Goal: Transaction & Acquisition: Purchase product/service

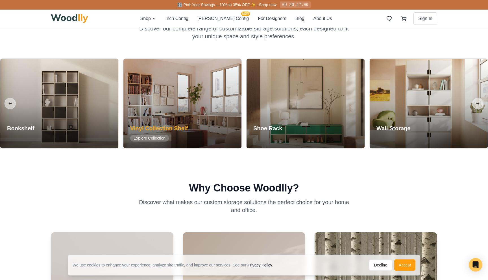
scroll to position [259, 0]
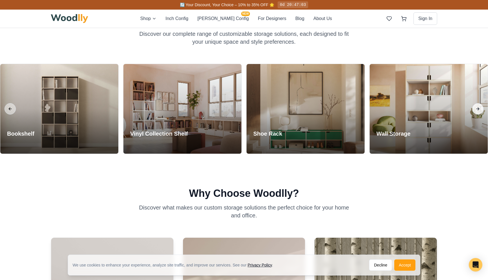
click at [477, 108] on button "Next slide" at bounding box center [477, 108] width 11 height 11
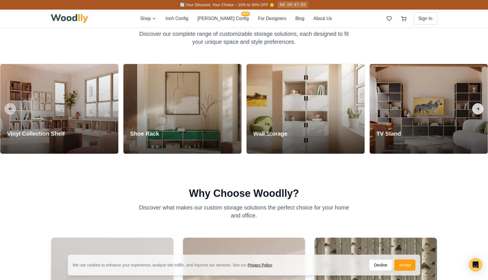
click at [473, 108] on button "Next slide" at bounding box center [477, 108] width 11 height 11
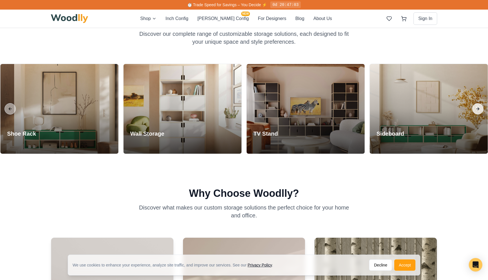
click at [474, 108] on button "Next slide" at bounding box center [477, 108] width 11 height 11
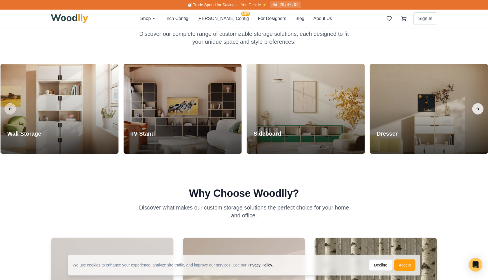
click at [475, 108] on button "Next slide" at bounding box center [477, 108] width 11 height 11
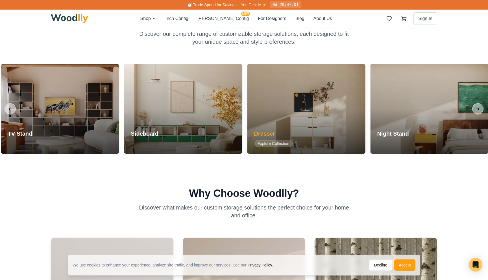
click at [319, 119] on div at bounding box center [306, 109] width 118 height 90
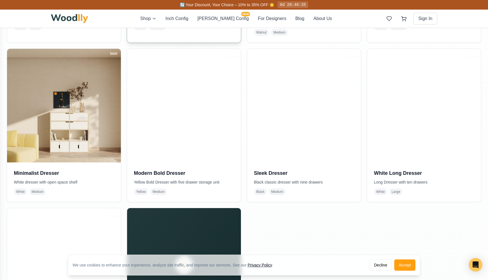
scroll to position [270, 0]
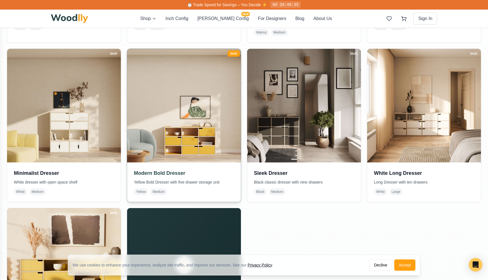
click at [161, 114] on img at bounding box center [183, 105] width 119 height 119
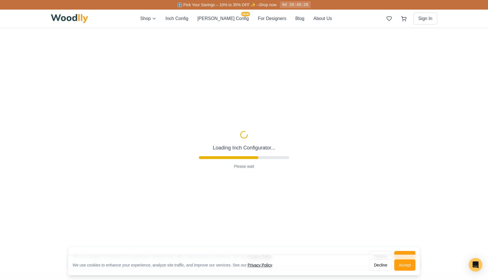
type input "55"
type input "3"
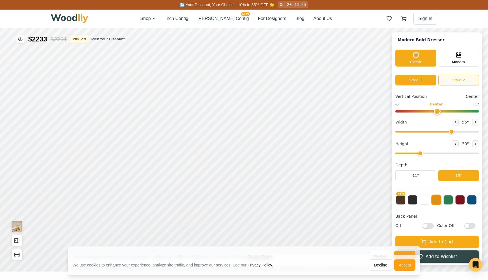
click at [450, 82] on button "Style 2" at bounding box center [458, 80] width 41 height 11
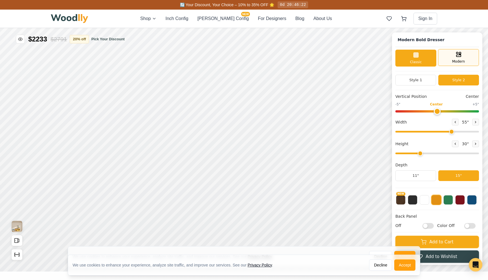
click at [446, 60] on div "Modern" at bounding box center [458, 57] width 41 height 17
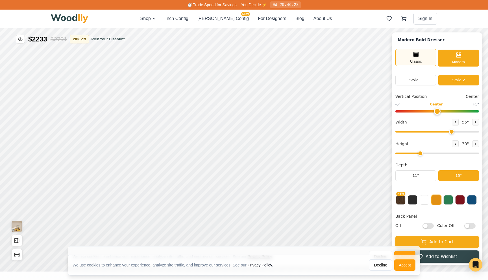
click at [424, 60] on div "Classic" at bounding box center [415, 57] width 41 height 17
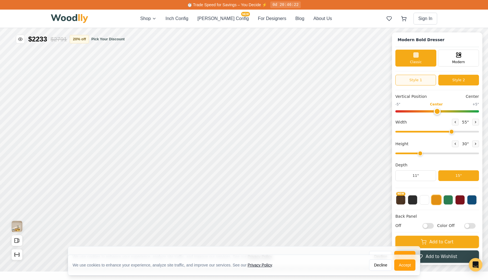
click at [419, 78] on button "Style 1" at bounding box center [415, 80] width 41 height 11
click at [454, 82] on button "Style 2" at bounding box center [458, 80] width 41 height 11
click at [423, 78] on button "Style 1" at bounding box center [415, 80] width 41 height 11
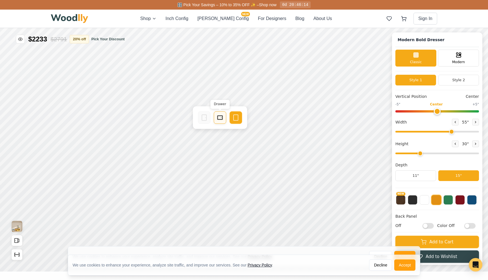
click at [222, 117] on icon at bounding box center [219, 117] width 7 height 7
click at [263, 119] on rect at bounding box center [265, 118] width 5 height 4
click at [306, 142] on div "Drawer" at bounding box center [310, 141] width 12 height 12
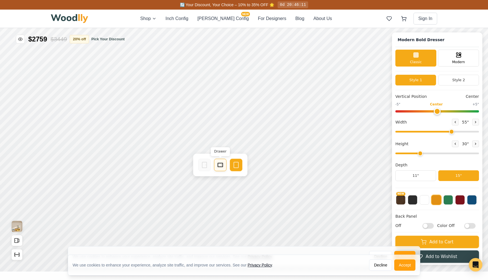
click at [218, 161] on div "Drawer" at bounding box center [220, 165] width 12 height 12
click at [263, 142] on icon at bounding box center [265, 141] width 7 height 7
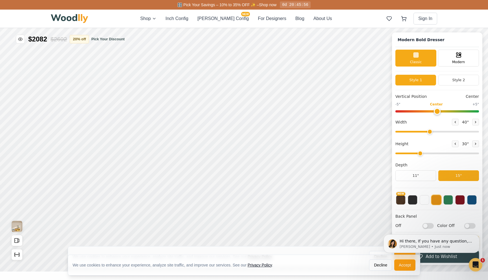
drag, startPoint x: 452, startPoint y: 133, endPoint x: 429, endPoint y: 129, distance: 22.6
type input "40"
click at [429, 131] on input "range" at bounding box center [437, 132] width 84 height 2
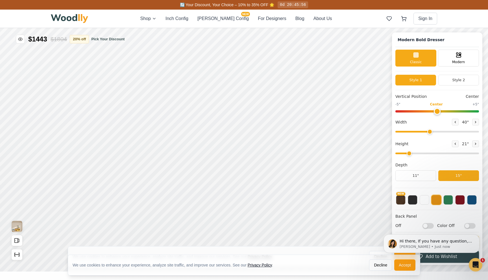
drag, startPoint x: 420, startPoint y: 153, endPoint x: 411, endPoint y: 153, distance: 8.2
type input "2"
click at [411, 153] on input "range" at bounding box center [437, 154] width 84 height 2
drag, startPoint x: 428, startPoint y: 131, endPoint x: 433, endPoint y: 130, distance: 4.5
type input "43"
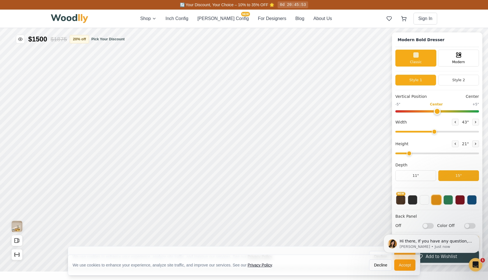
click at [433, 131] on input "range" at bounding box center [437, 132] width 84 height 2
click at [417, 175] on button "11"" at bounding box center [415, 175] width 41 height 11
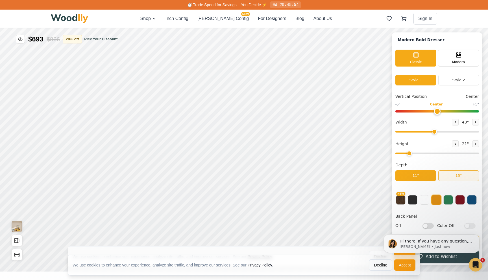
click at [453, 176] on button "15"" at bounding box center [458, 175] width 41 height 11
click at [458, 202] on button at bounding box center [460, 200] width 10 height 10
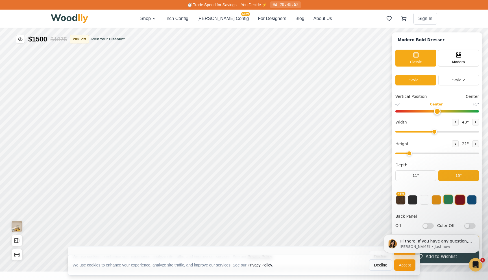
click at [450, 201] on button at bounding box center [448, 200] width 10 height 10
click at [473, 200] on button at bounding box center [472, 200] width 10 height 10
click at [436, 201] on button at bounding box center [436, 200] width 10 height 10
click at [425, 200] on button at bounding box center [424, 200] width 10 height 10
click at [414, 199] on button at bounding box center [412, 200] width 10 height 10
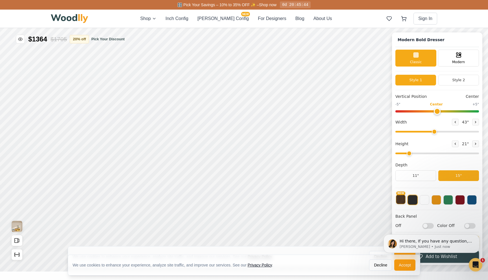
click at [400, 201] on button "NEW" at bounding box center [401, 200] width 10 height 10
click at [426, 202] on button at bounding box center [424, 200] width 10 height 10
click at [425, 227] on body "Hi there, If you have any question, we are right here for you. 😊 [PERSON_NAME] …" at bounding box center [431, 244] width 108 height 38
click at [468, 227] on body "Hi there, If you have any question, we are right here for you. 😊 [PERSON_NAME] …" at bounding box center [431, 244] width 108 height 38
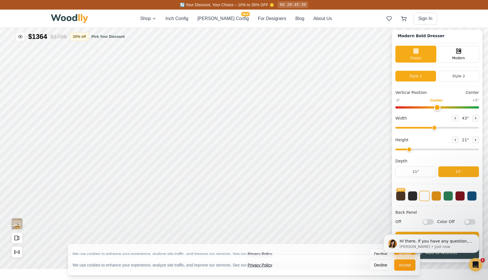
scroll to position [2, 0]
click at [444, 78] on button "Style 2" at bounding box center [458, 76] width 41 height 11
click at [425, 76] on button "Style 1" at bounding box center [415, 76] width 41 height 11
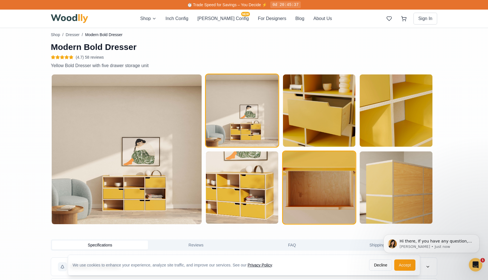
scroll to position [270, 0]
